Goal: Information Seeking & Learning: Learn about a topic

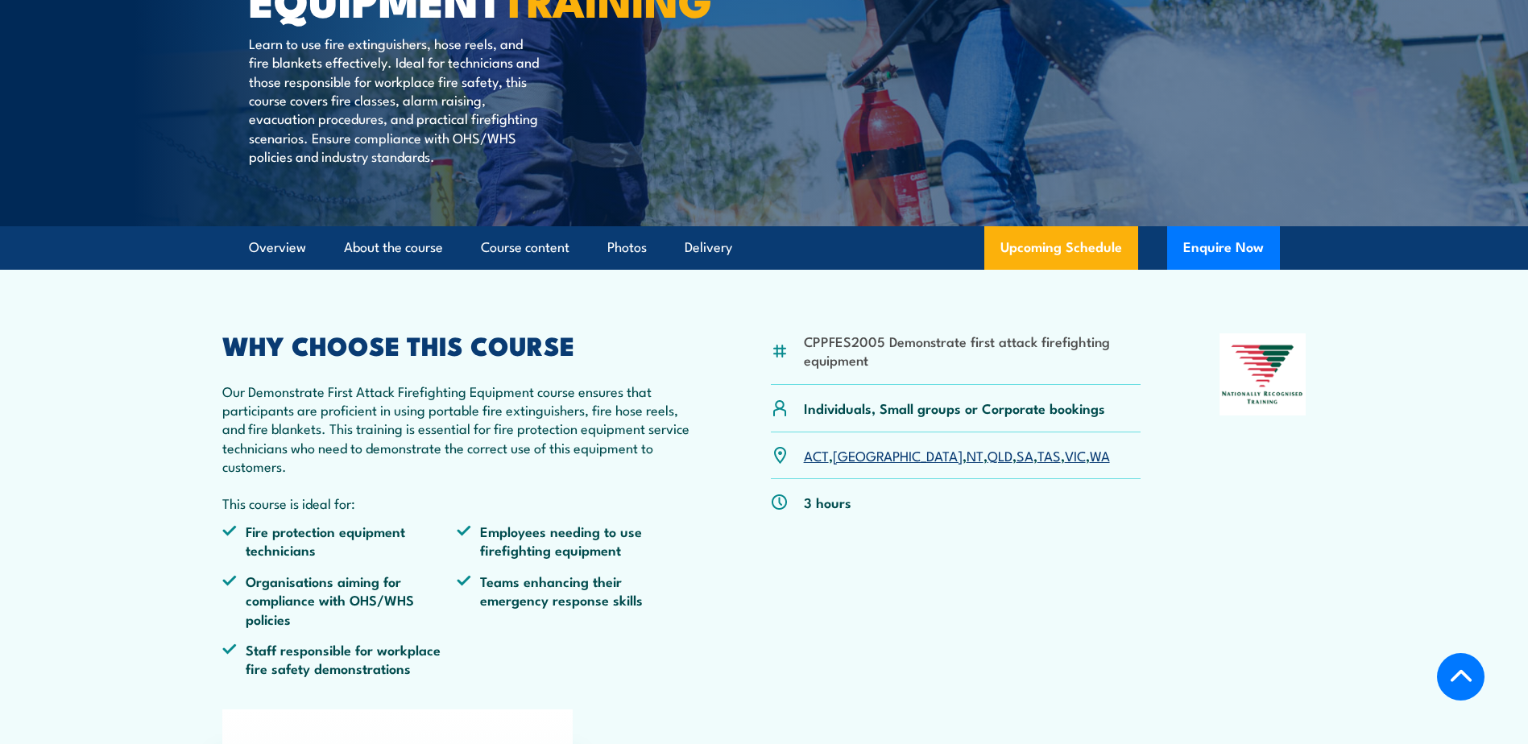
scroll to position [403, 0]
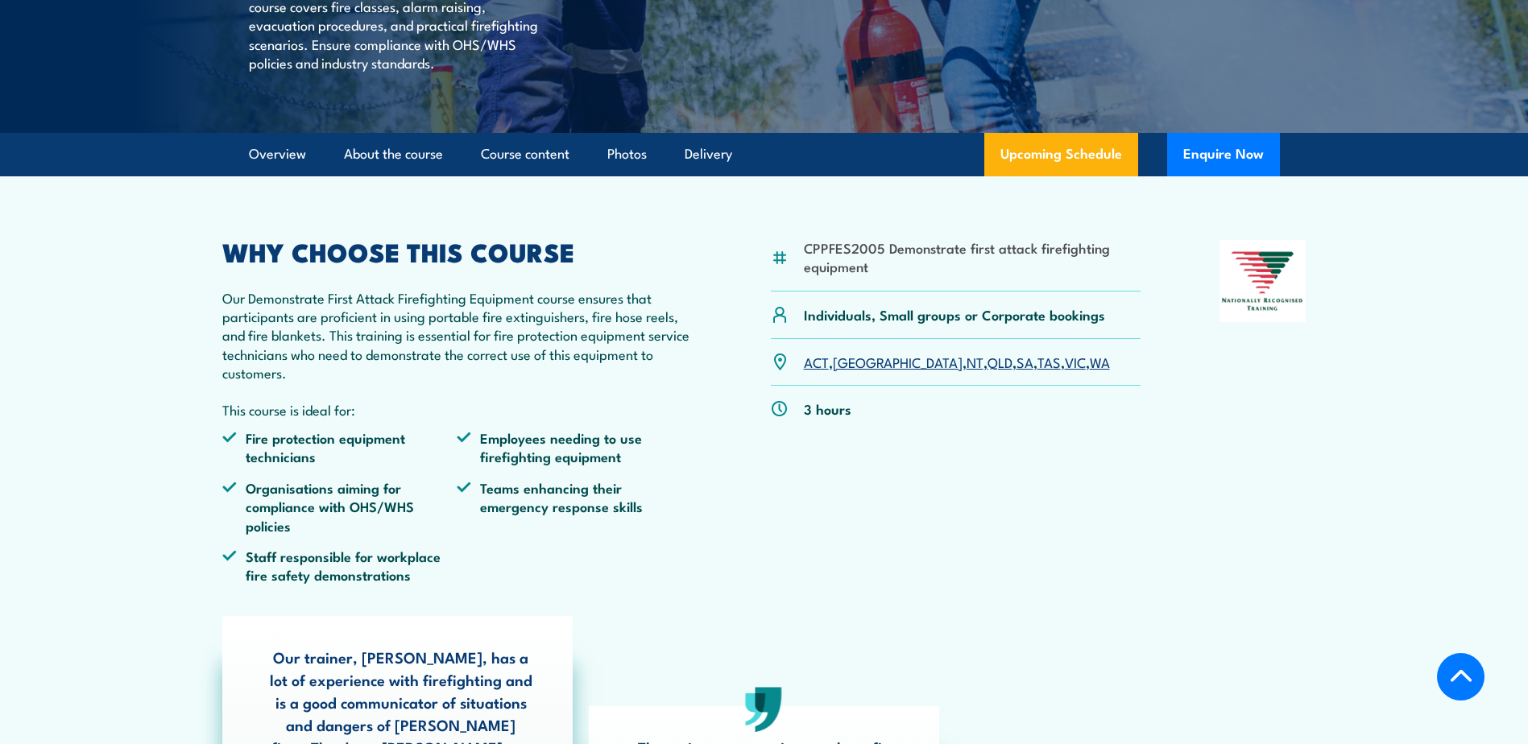
click at [987, 371] on link "QLD" at bounding box center [999, 361] width 25 height 19
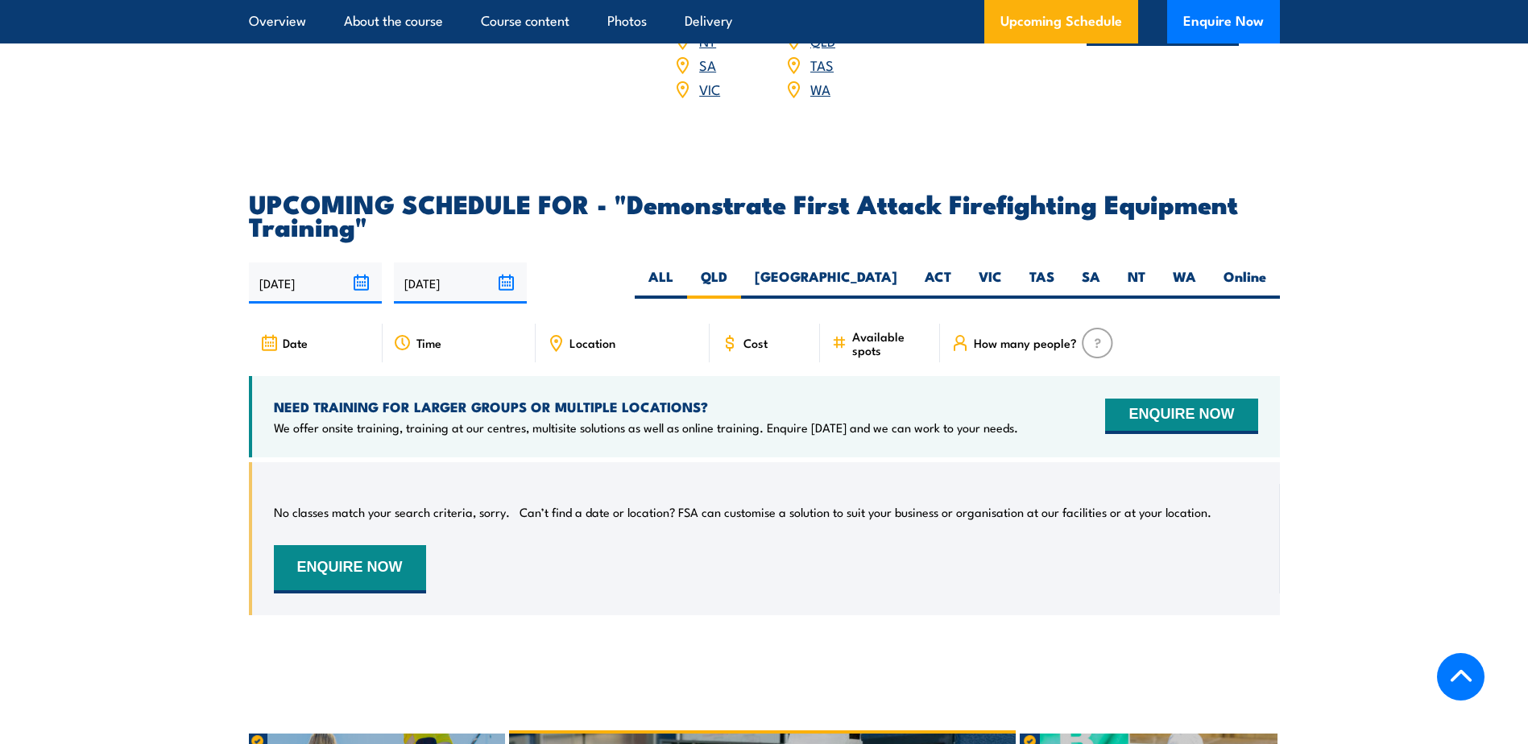
scroll to position [2759, 0]
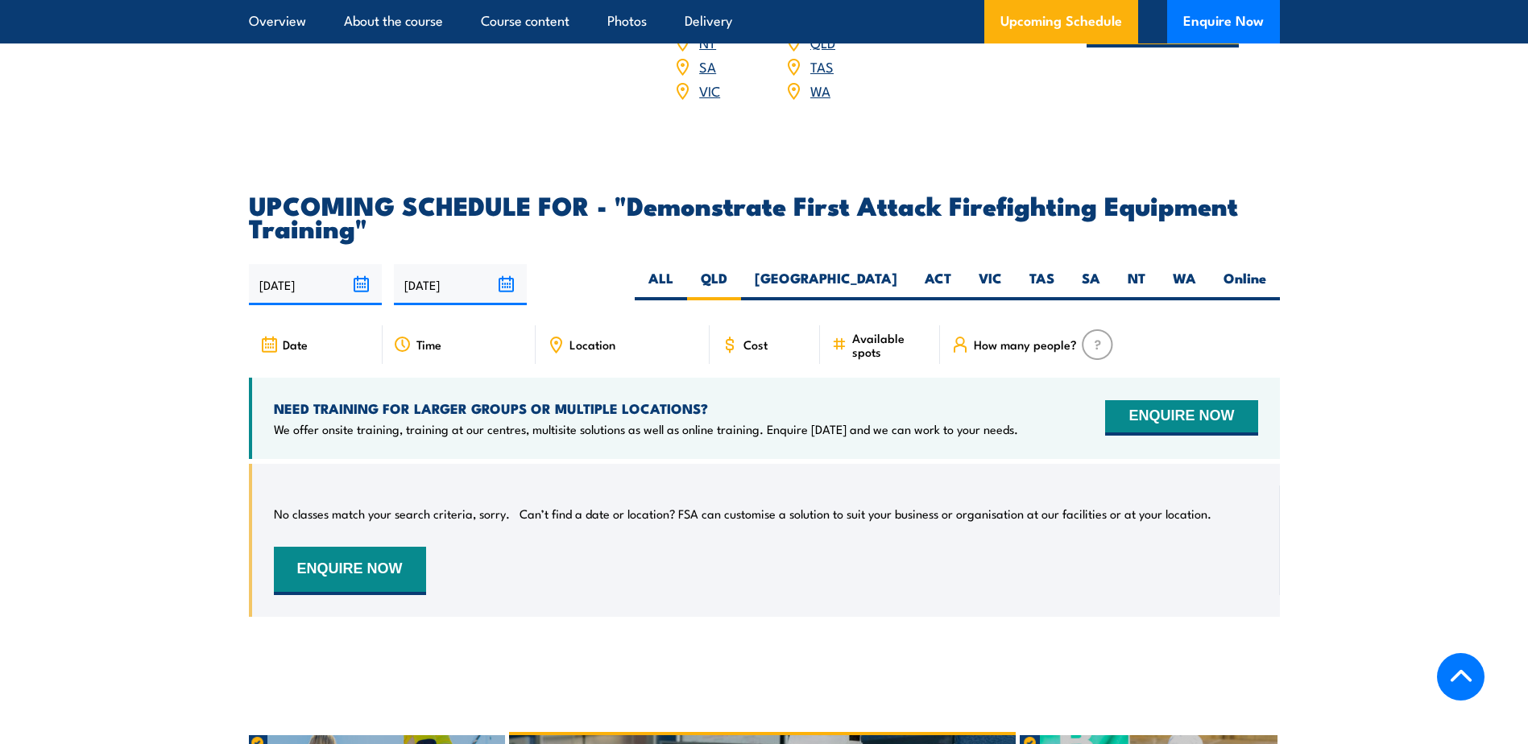
click at [601, 337] on span "Location" at bounding box center [592, 344] width 46 height 14
click at [585, 337] on span "Location" at bounding box center [592, 344] width 46 height 14
click at [370, 264] on input "[DATE]" at bounding box center [315, 284] width 133 height 41
click at [643, 264] on div "13/08/2025 09/02/2026" at bounding box center [764, 284] width 1031 height 41
click at [575, 337] on span "Location" at bounding box center [592, 344] width 46 height 14
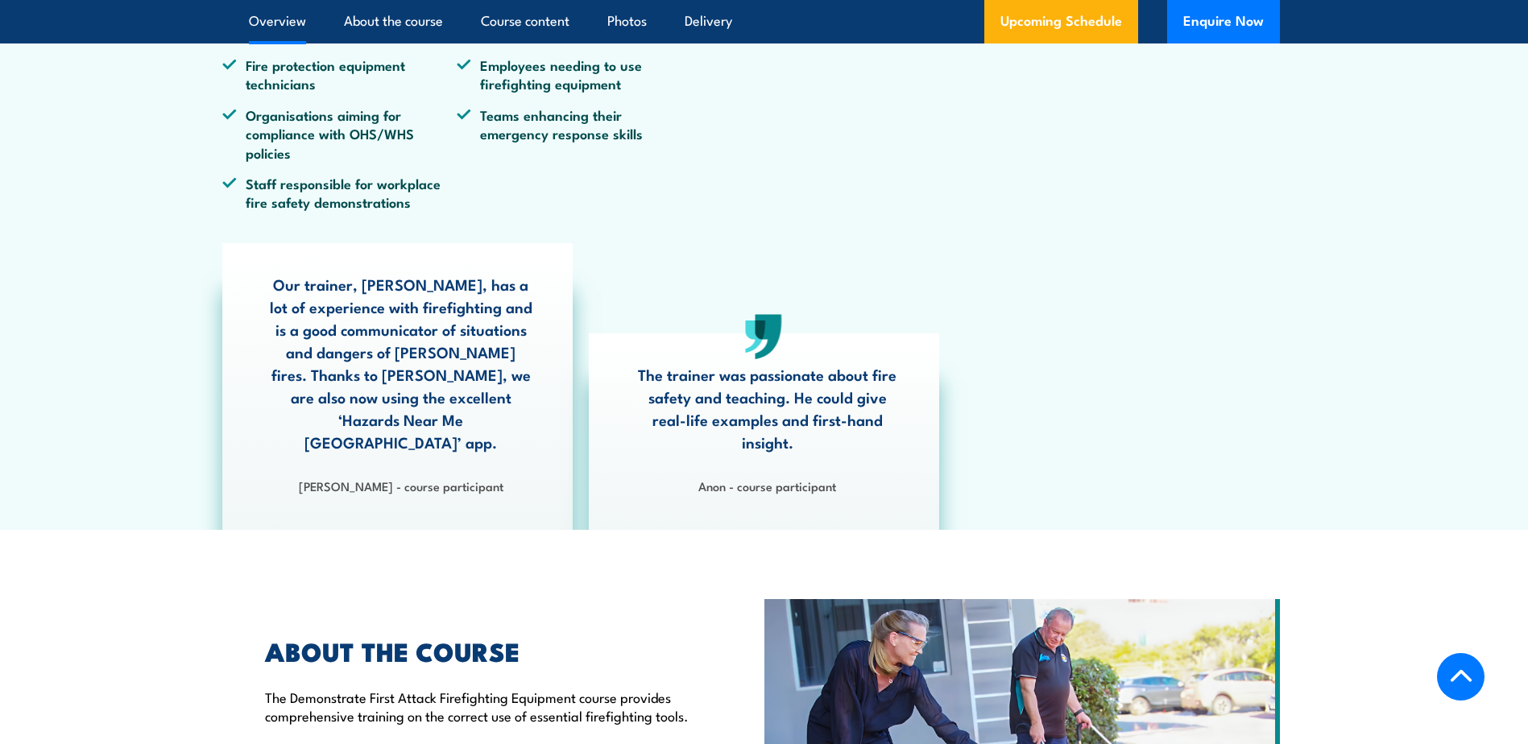
scroll to position [805, 0]
